Goal: Use online tool/utility: Utilize a website feature to perform a specific function

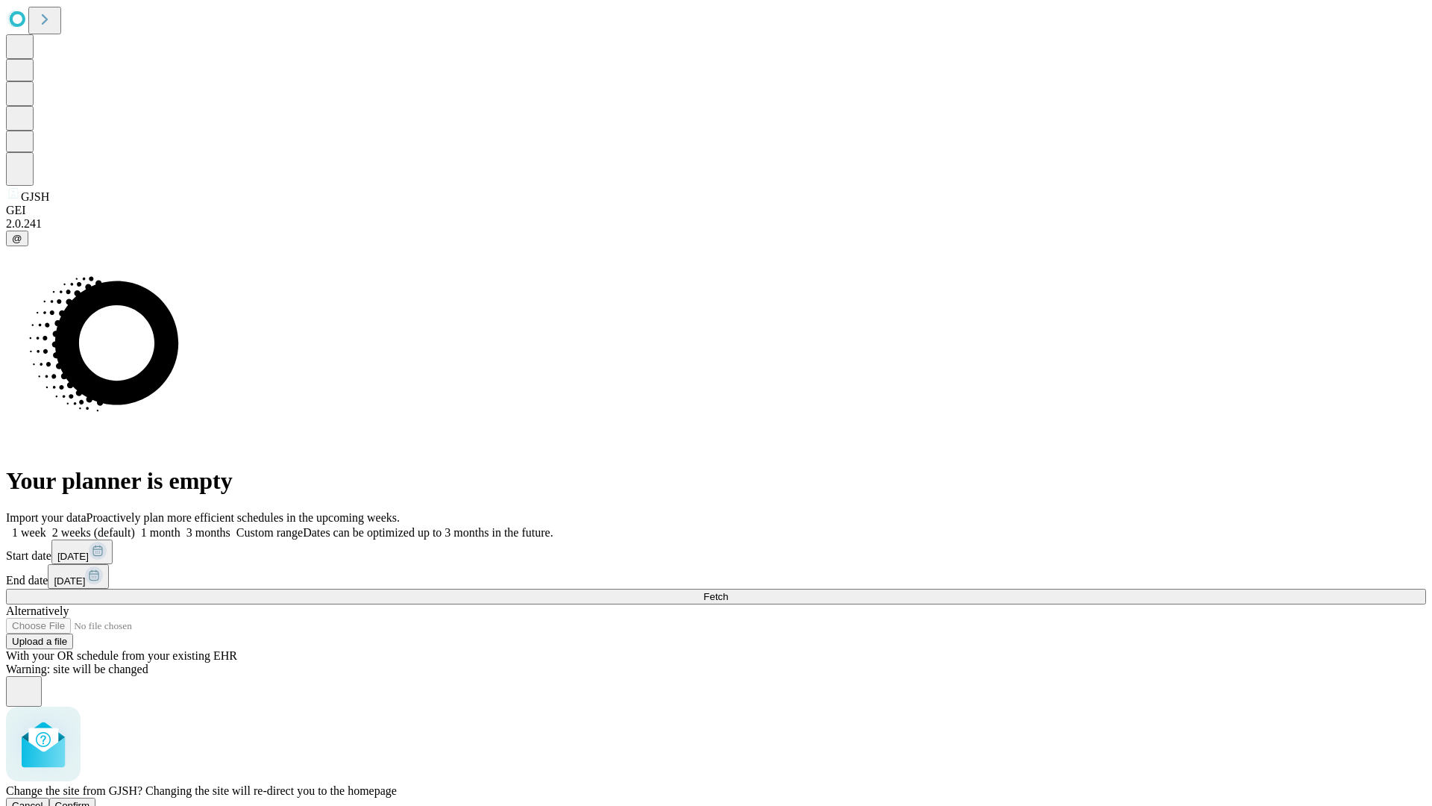
click at [90, 800] on span "Confirm" at bounding box center [72, 805] width 35 height 11
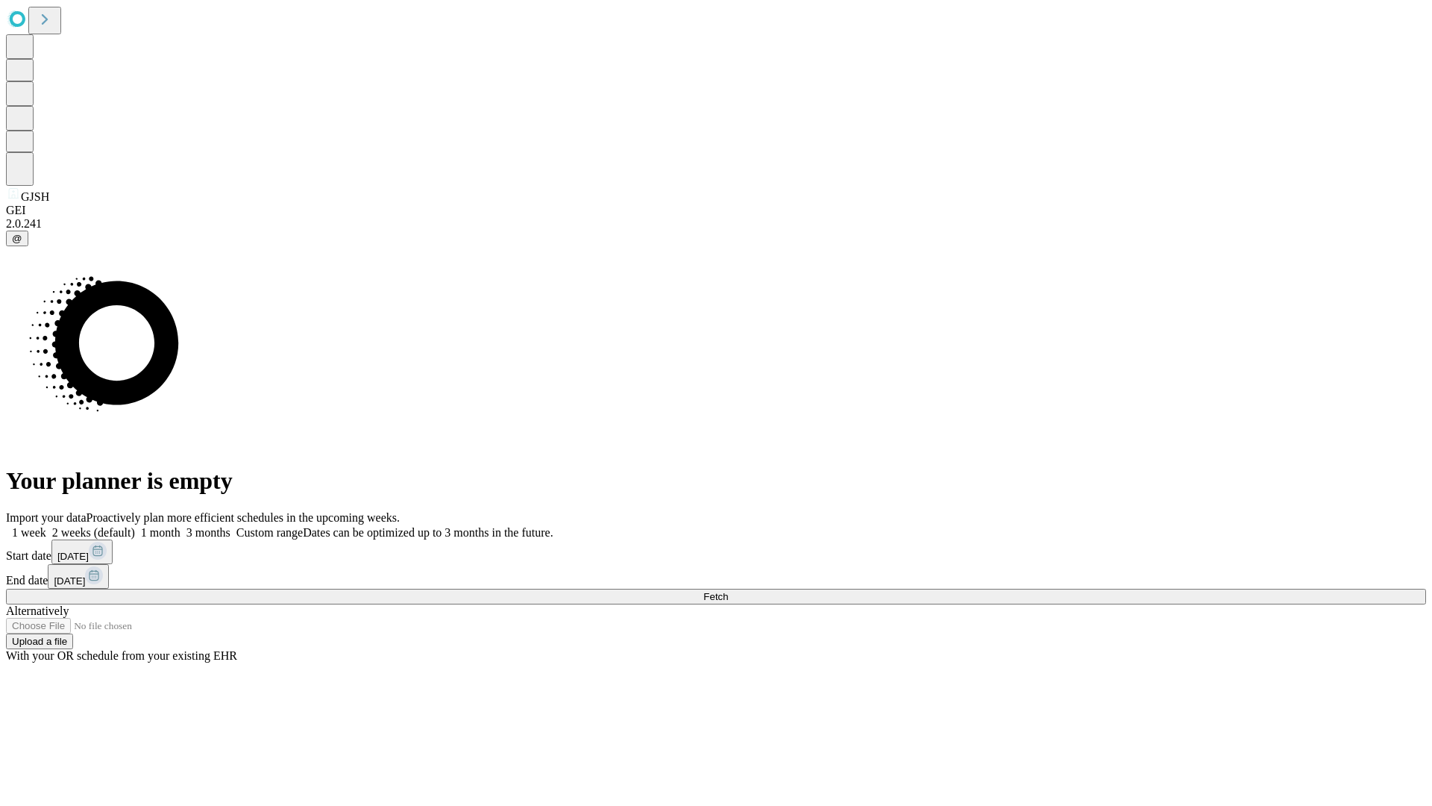
click at [46, 526] on label "1 week" at bounding box center [26, 532] width 40 height 13
click at [728, 591] on span "Fetch" at bounding box center [715, 596] width 25 height 11
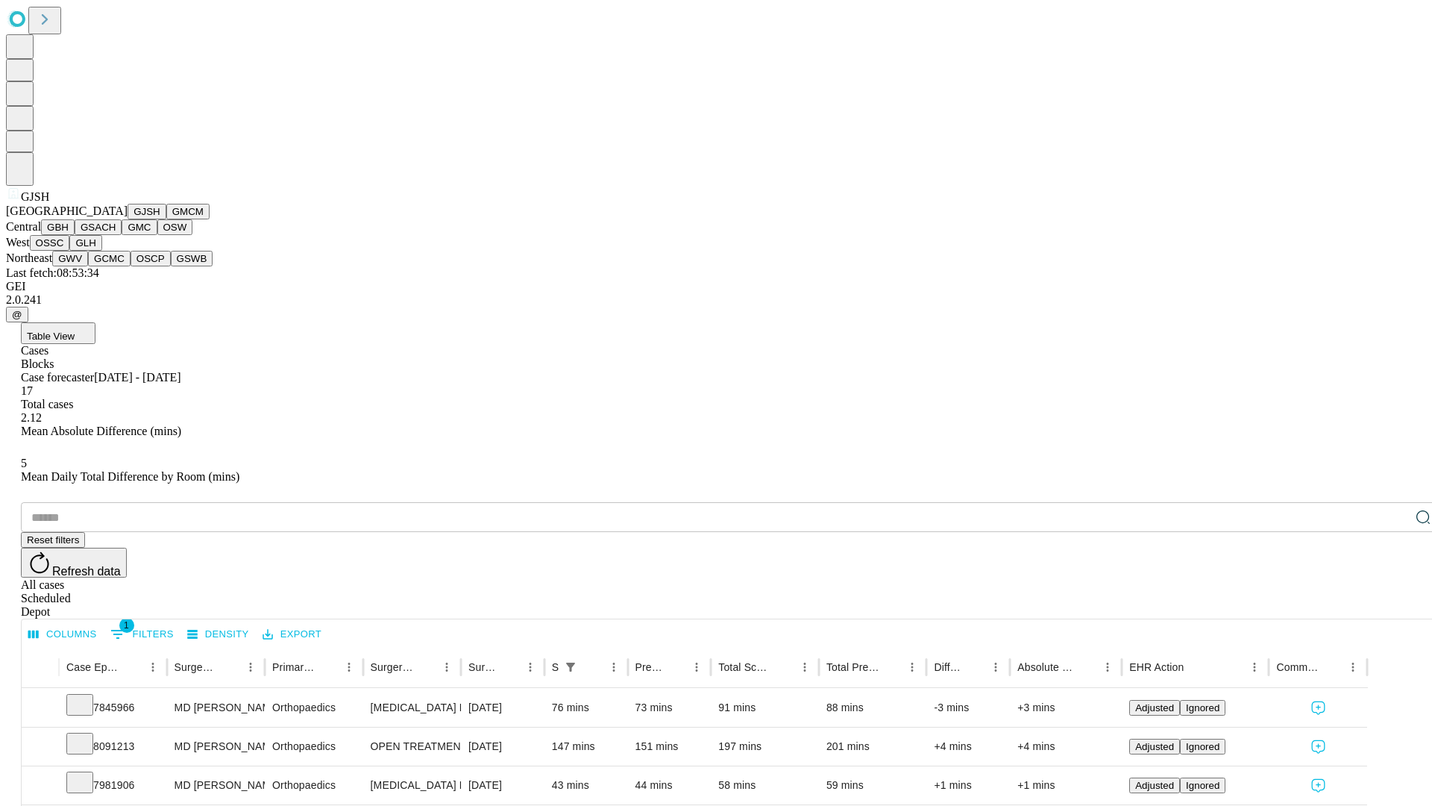
click at [166, 219] on button "GMCM" at bounding box center [187, 212] width 43 height 16
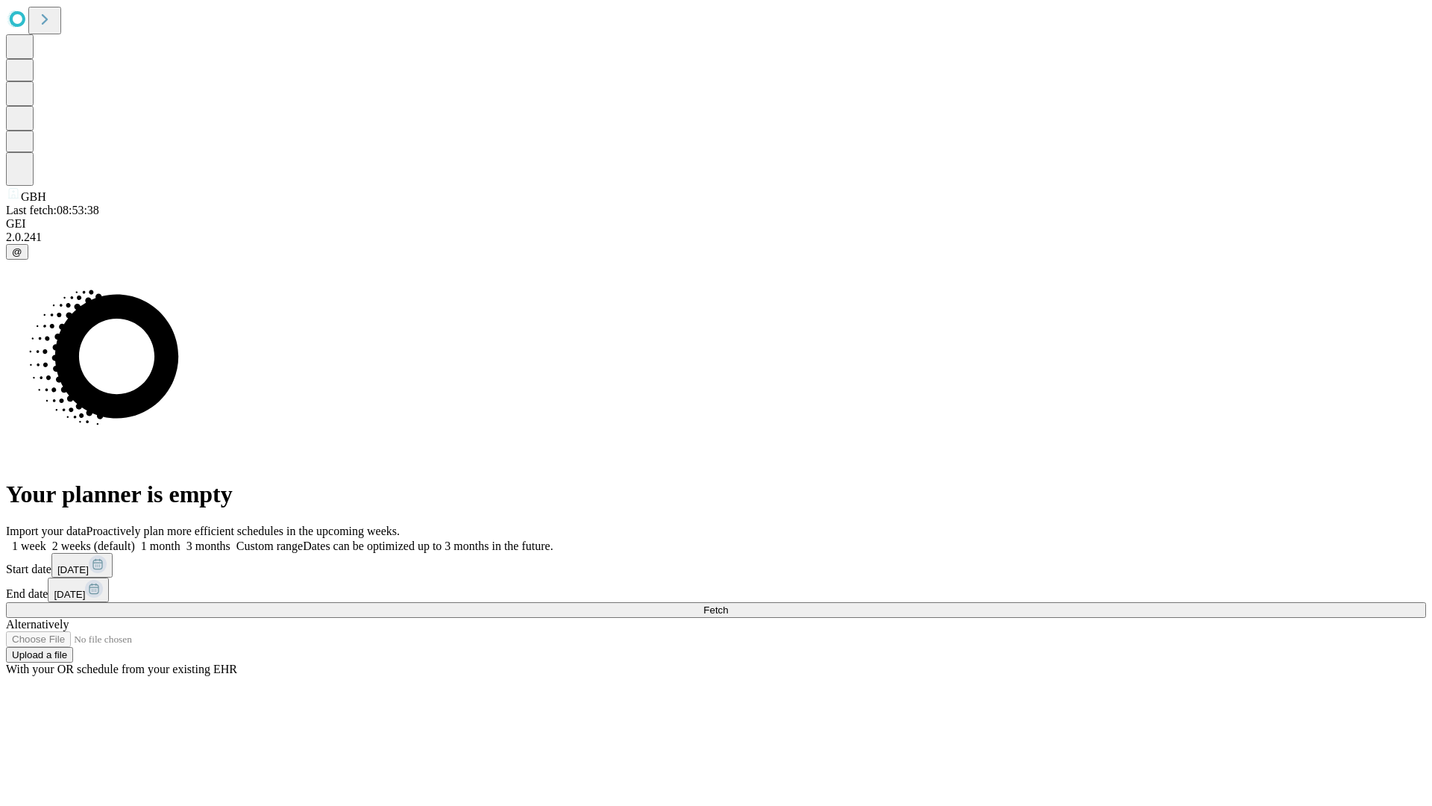
click at [46, 539] on label "1 week" at bounding box center [26, 545] width 40 height 13
click at [728, 604] on span "Fetch" at bounding box center [715, 609] width 25 height 11
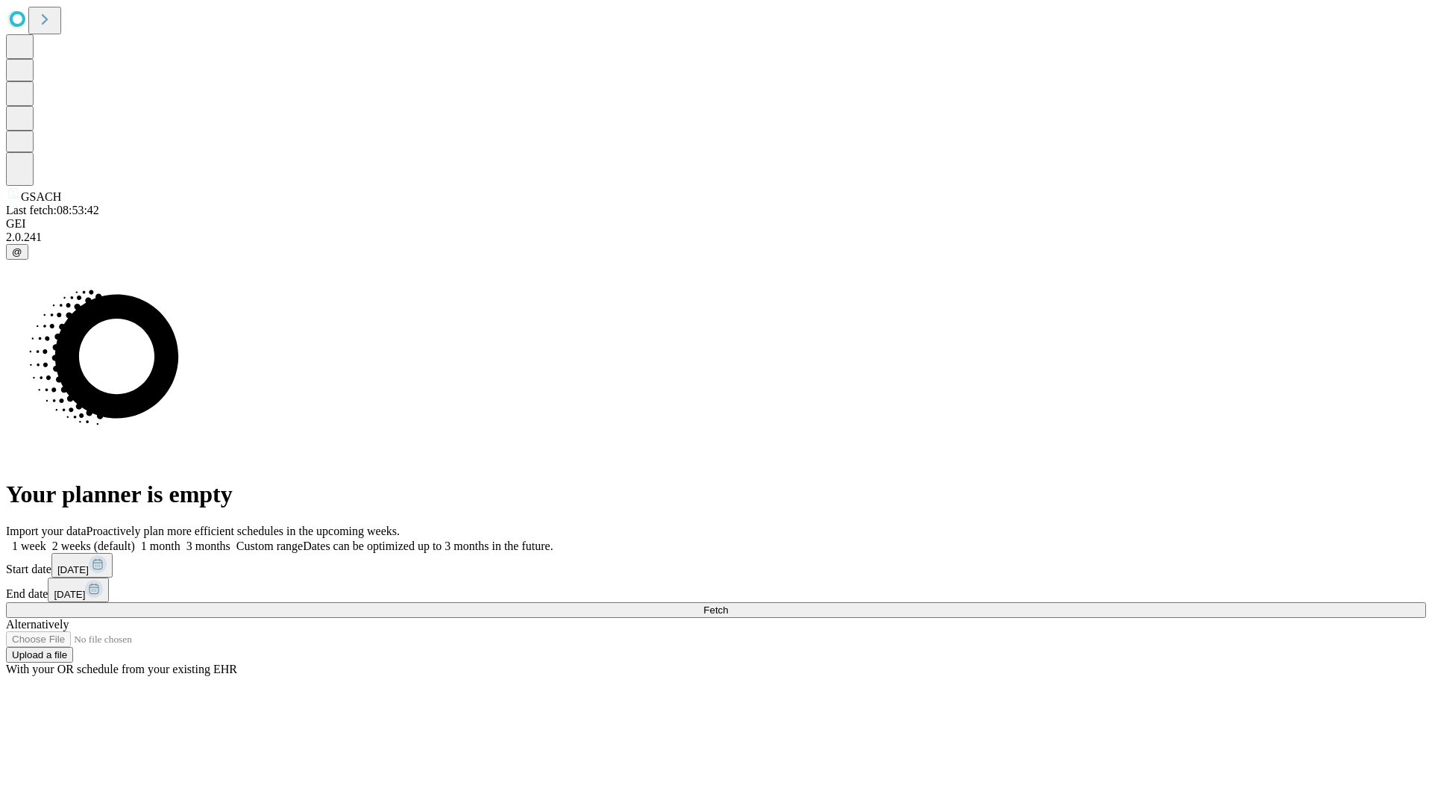
click at [46, 539] on label "1 week" at bounding box center [26, 545] width 40 height 13
click at [728, 604] on span "Fetch" at bounding box center [715, 609] width 25 height 11
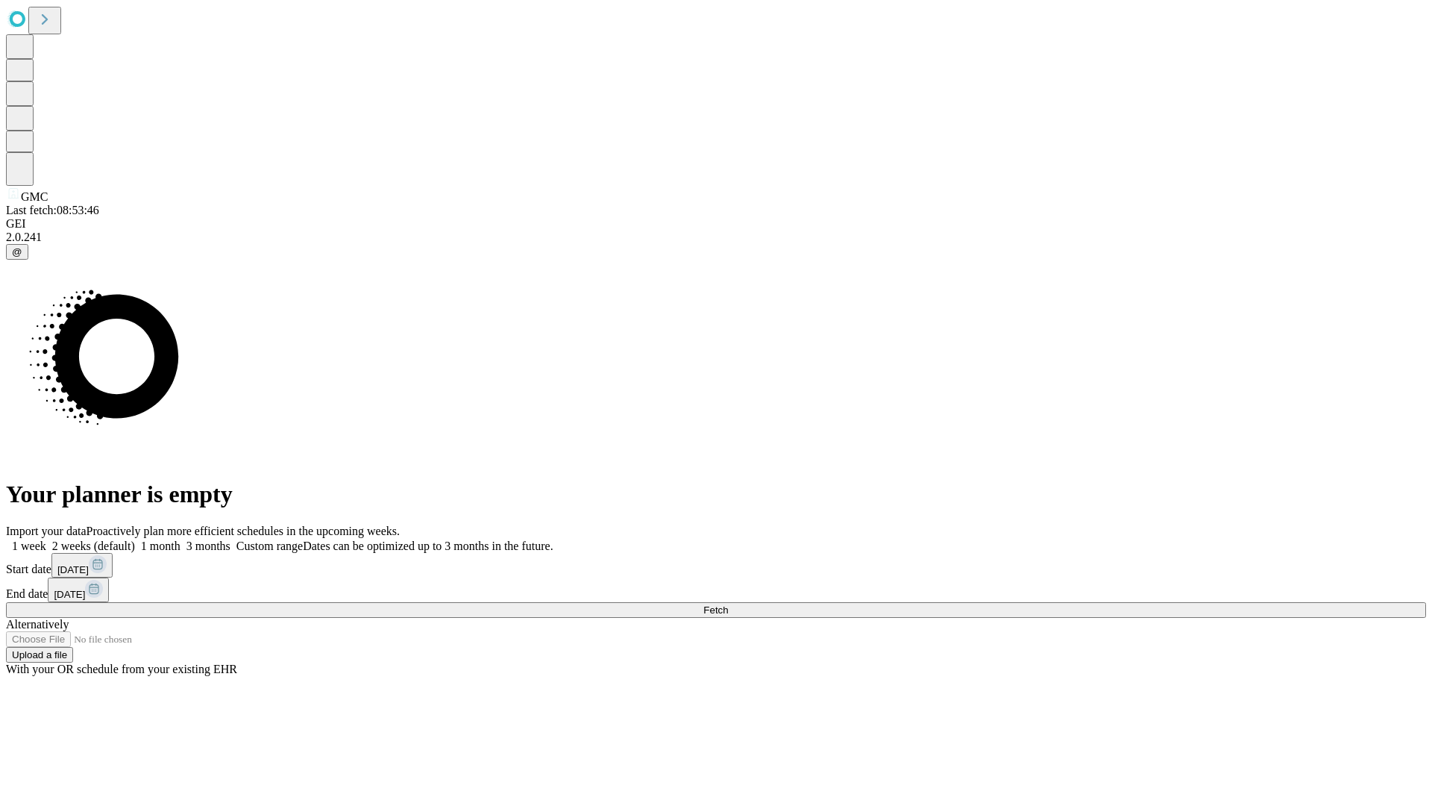
click at [728, 604] on span "Fetch" at bounding box center [715, 609] width 25 height 11
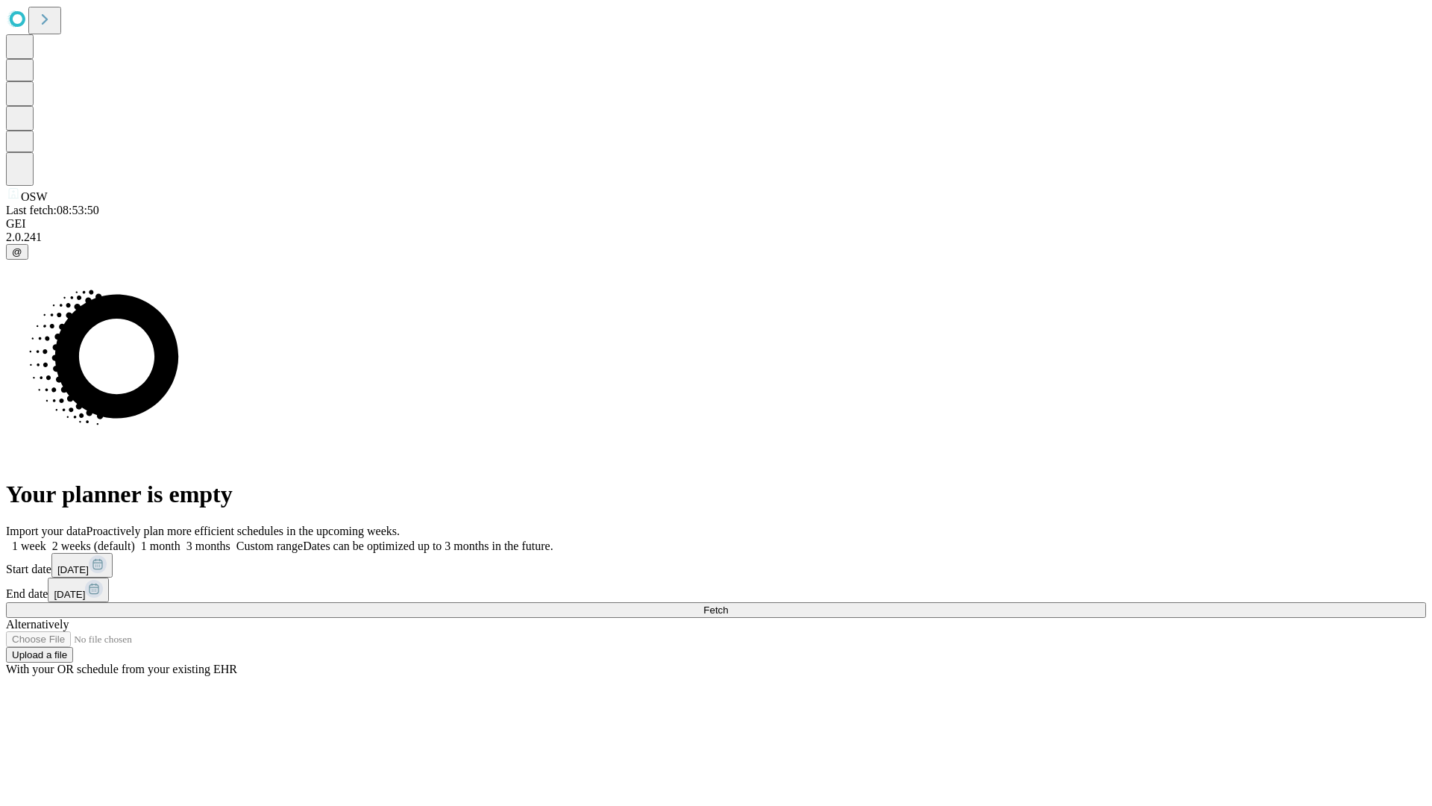
click at [46, 539] on label "1 week" at bounding box center [26, 545] width 40 height 13
click at [728, 604] on span "Fetch" at bounding box center [715, 609] width 25 height 11
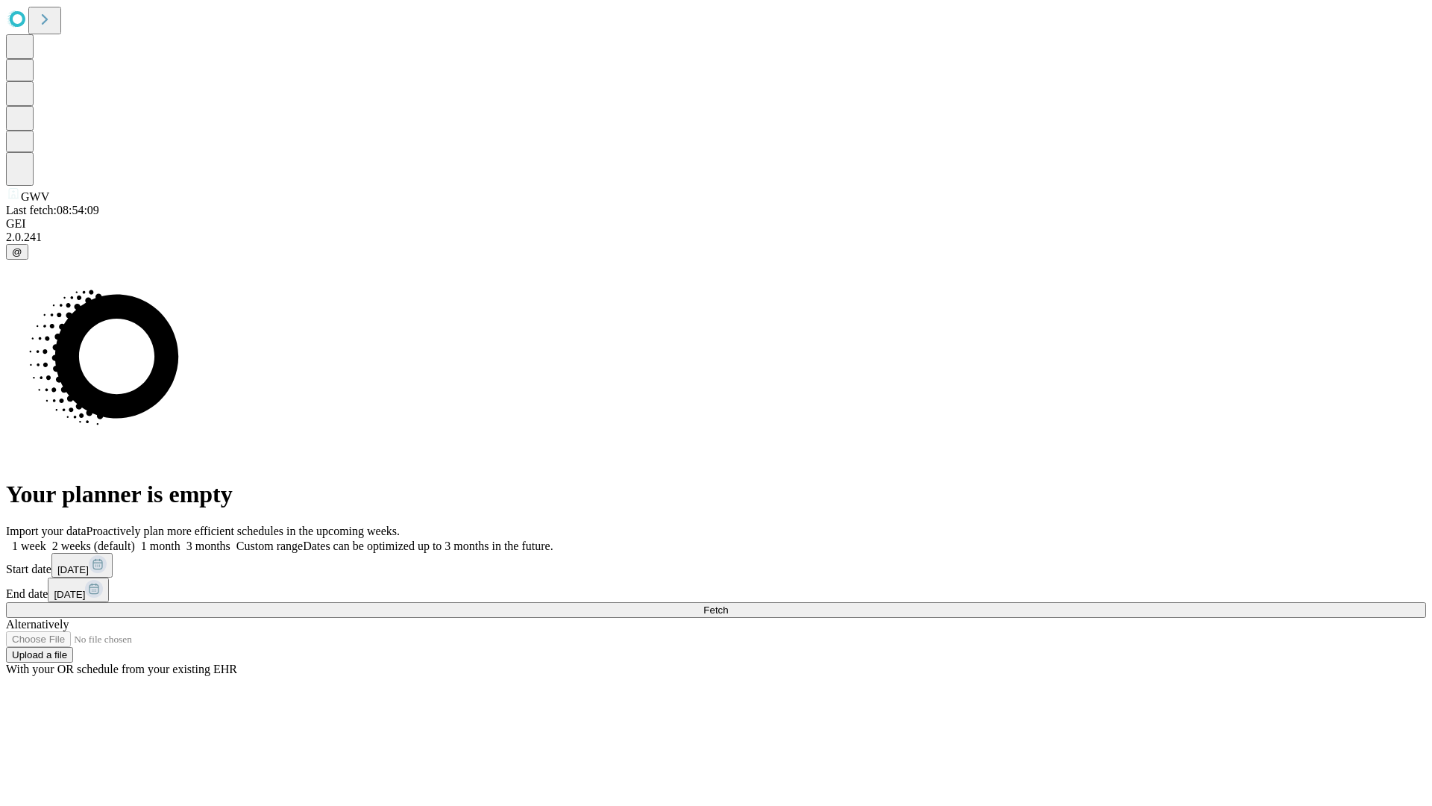
click at [728, 604] on span "Fetch" at bounding box center [715, 609] width 25 height 11
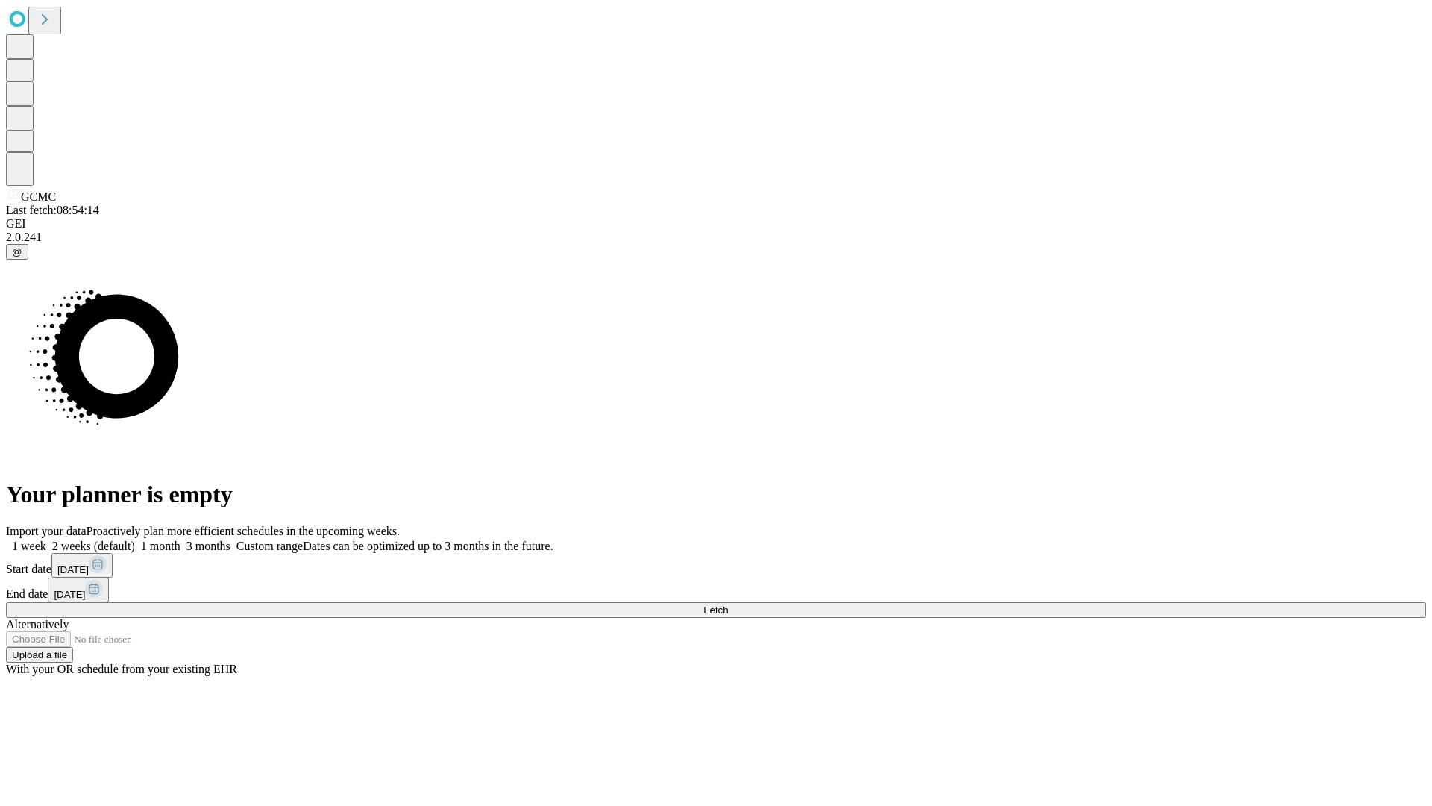
click at [728, 604] on span "Fetch" at bounding box center [715, 609] width 25 height 11
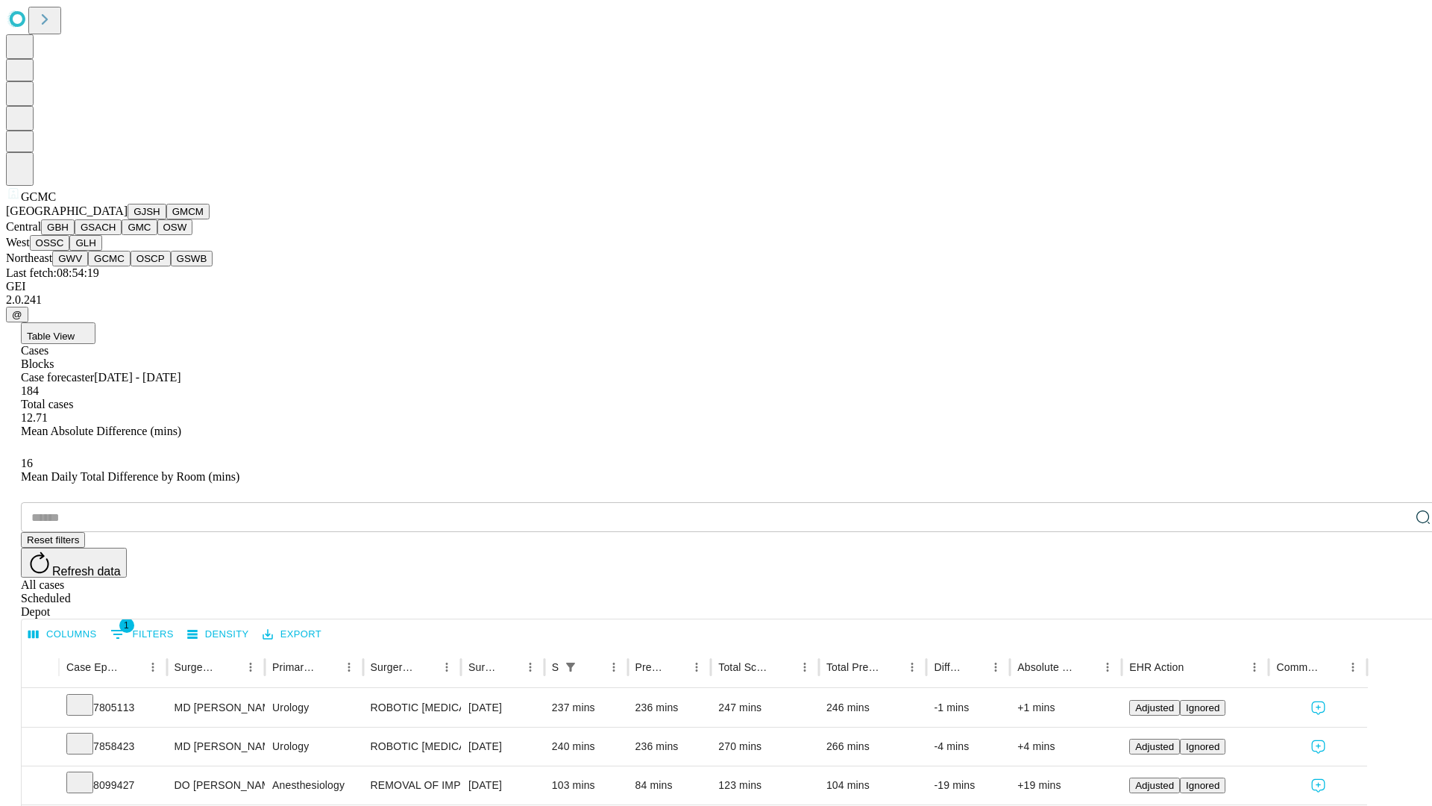
click at [131, 266] on button "OSCP" at bounding box center [151, 259] width 40 height 16
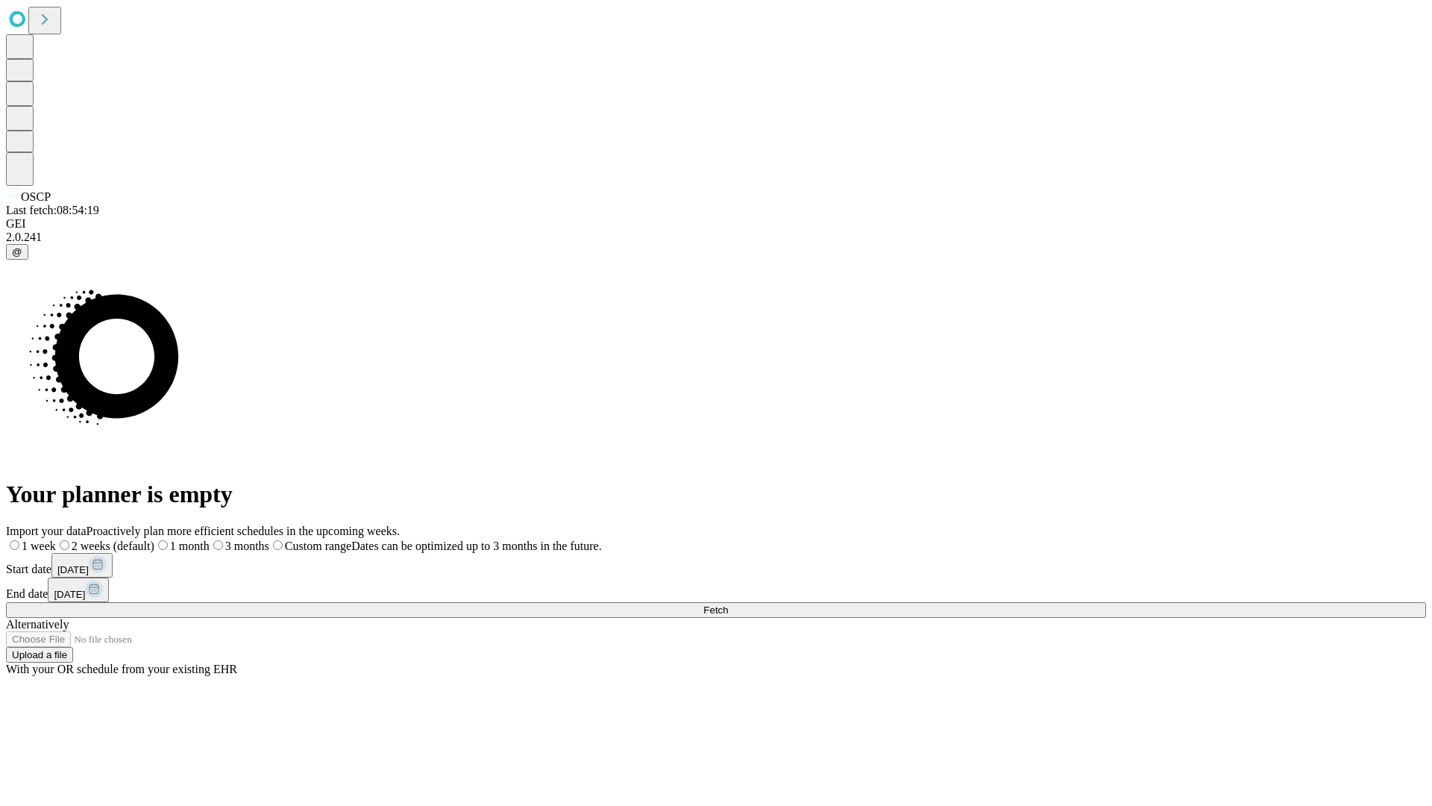
click at [56, 539] on label "1 week" at bounding box center [31, 545] width 50 height 13
click at [728, 604] on span "Fetch" at bounding box center [715, 609] width 25 height 11
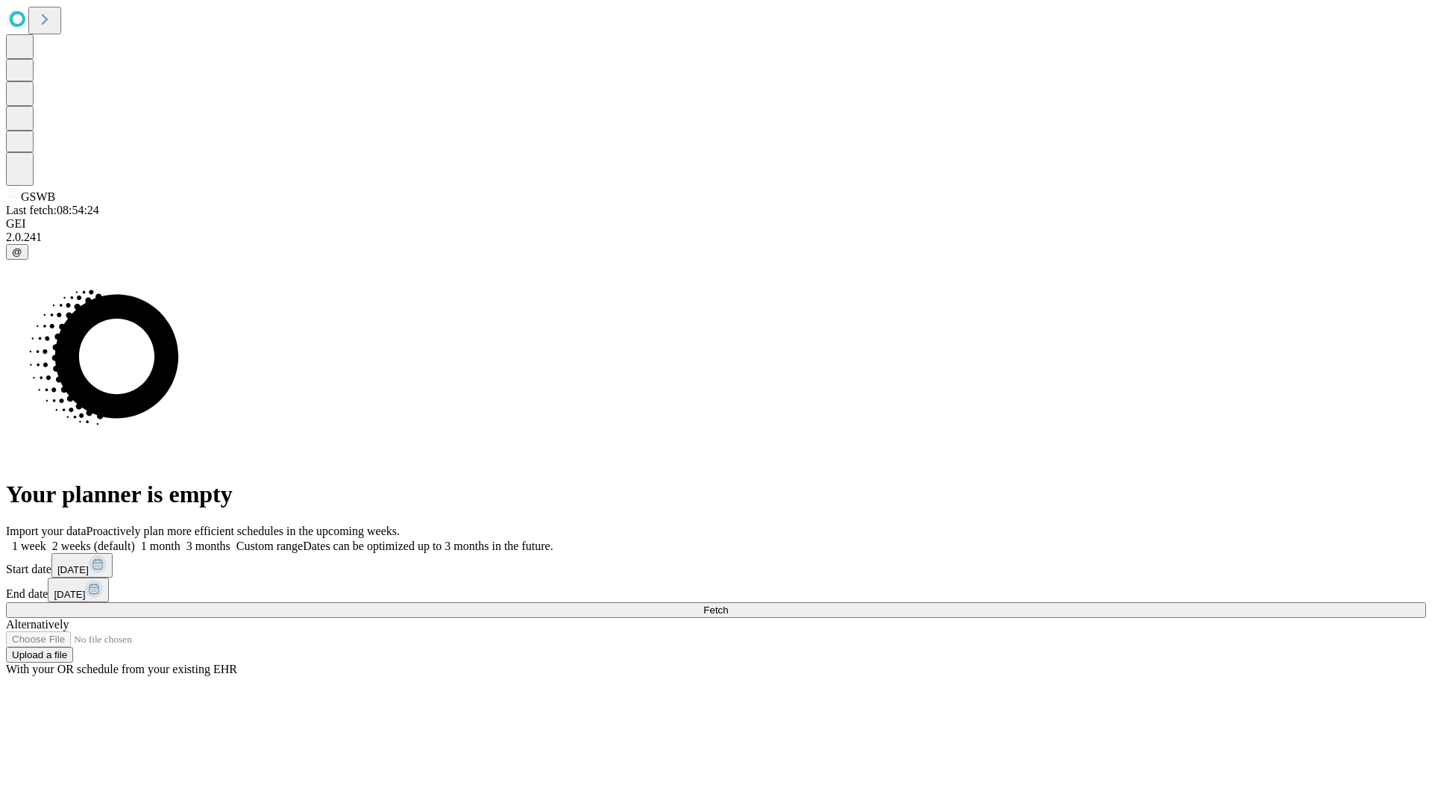
click at [46, 539] on label "1 week" at bounding box center [26, 545] width 40 height 13
click at [728, 604] on span "Fetch" at bounding box center [715, 609] width 25 height 11
